Goal: Task Accomplishment & Management: Manage account settings

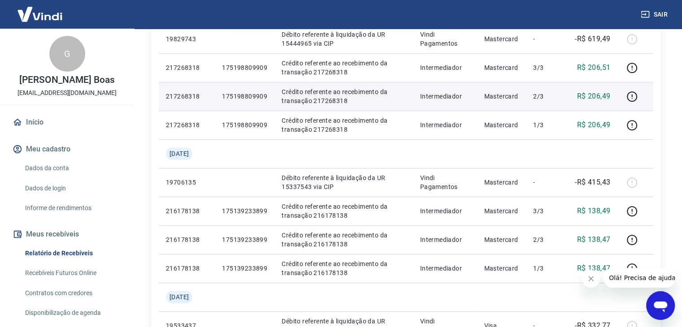
scroll to position [45, 0]
